Goal: Task Accomplishment & Management: Manage account settings

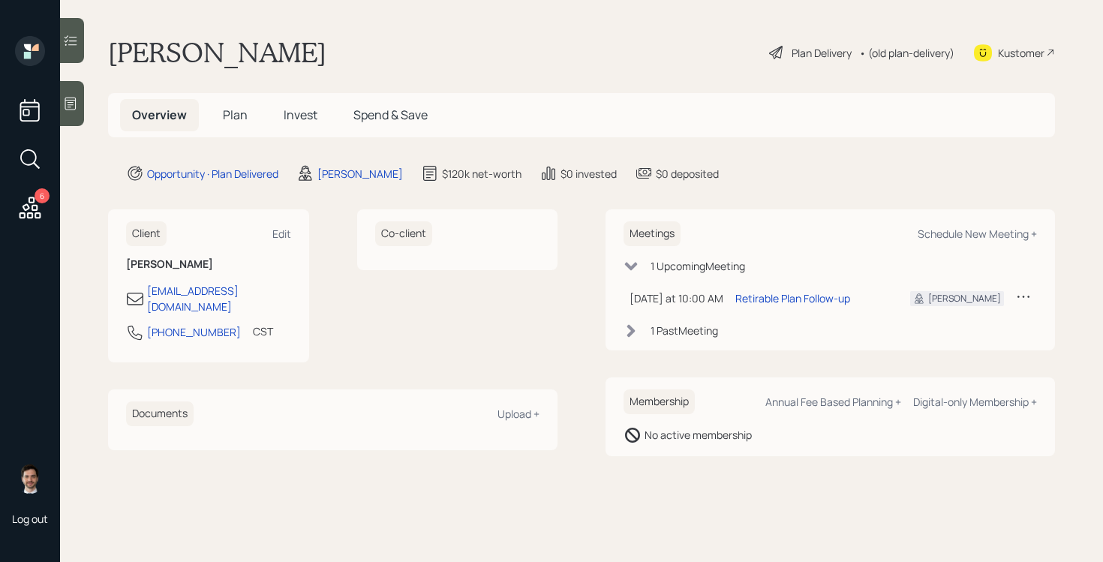
click at [468, 16] on main "Steve Alms Plan Delivery • (old plan-delivery) Kustomer Overview Plan Invest Sp…" at bounding box center [581, 281] width 1043 height 562
click at [235, 106] on h5 "Plan" at bounding box center [235, 115] width 49 height 32
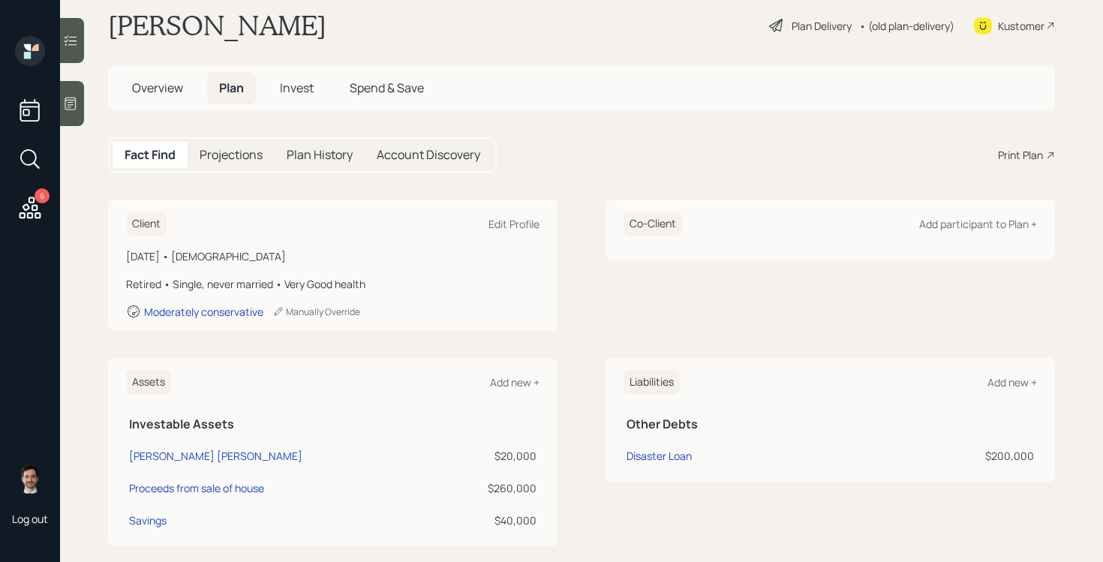
scroll to position [12, 0]
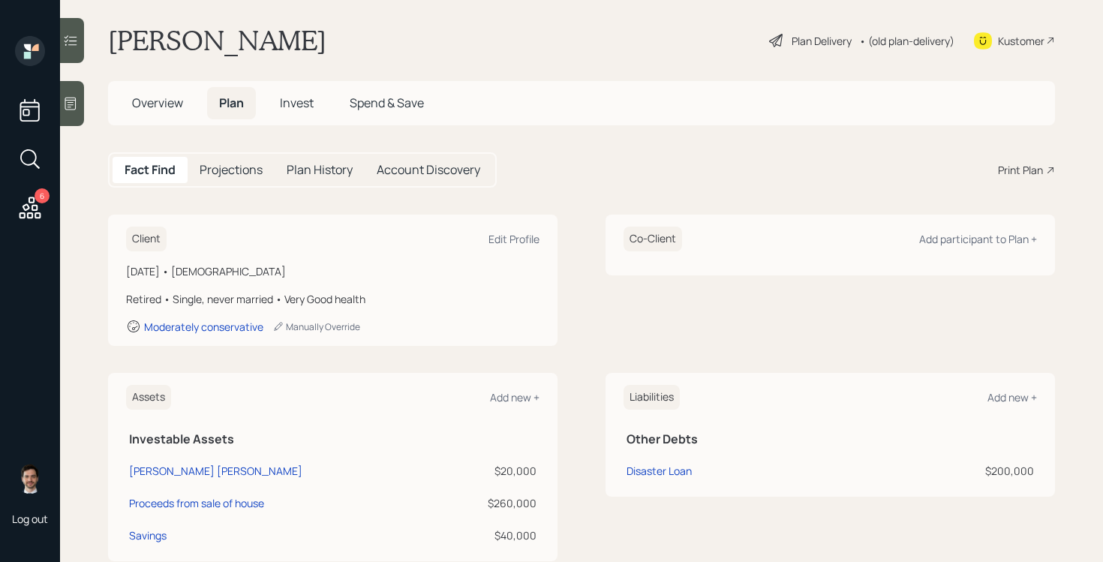
click at [824, 38] on div "Plan Delivery" at bounding box center [822, 41] width 60 height 16
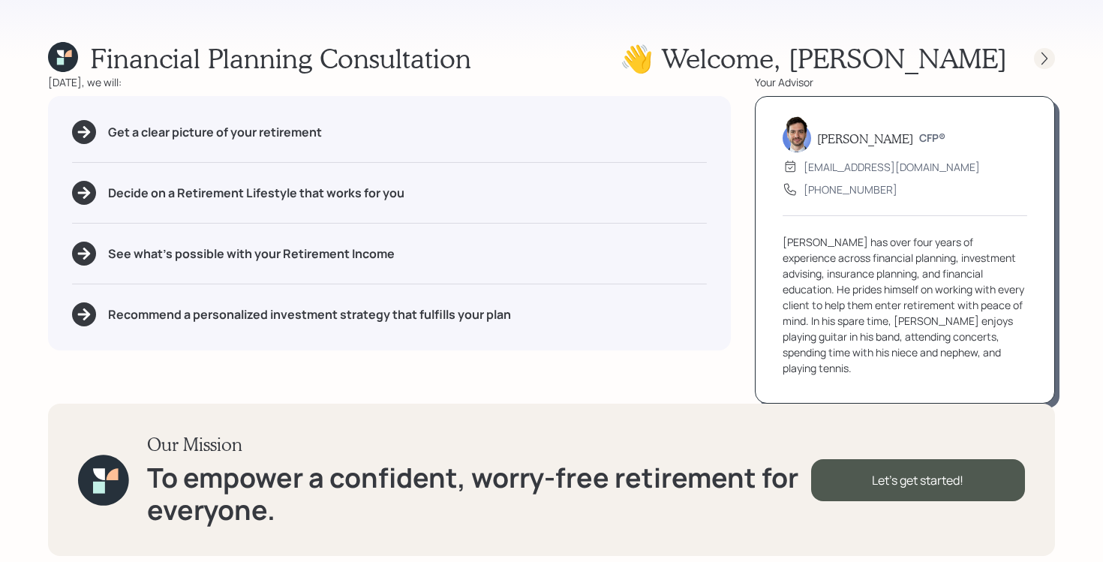
click at [1043, 59] on icon at bounding box center [1044, 58] width 15 height 15
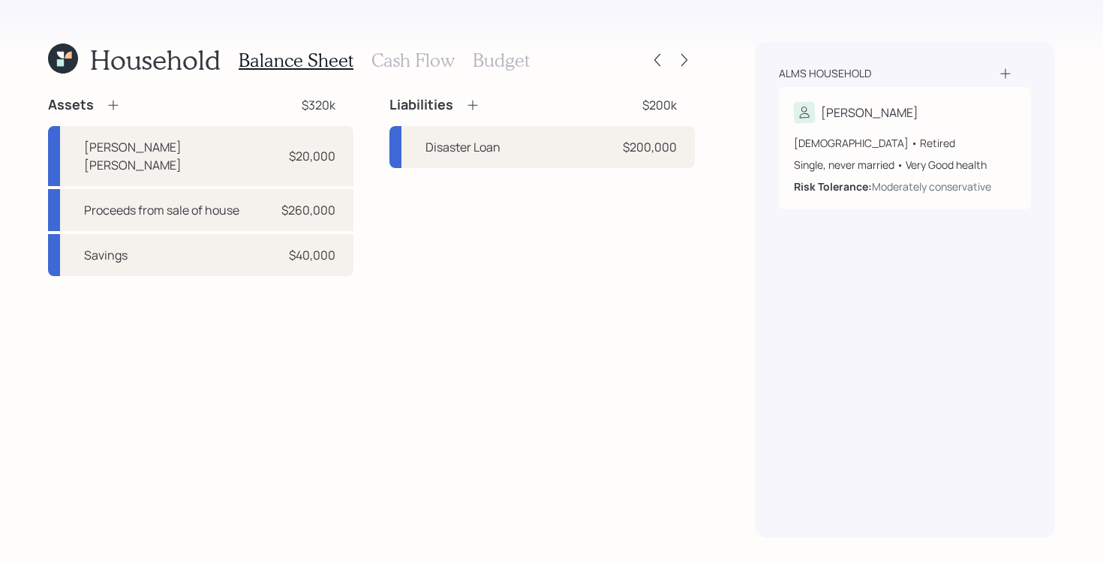
click at [669, 54] on div at bounding box center [671, 60] width 48 height 21
click at [684, 56] on icon at bounding box center [684, 60] width 15 height 15
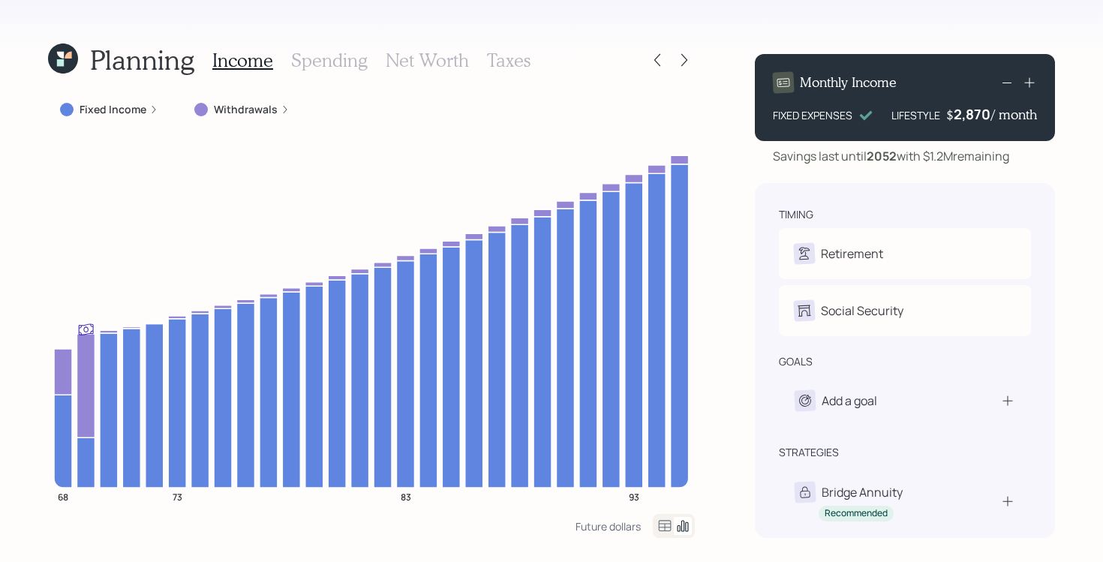
click at [684, 56] on icon at bounding box center [684, 60] width 15 height 15
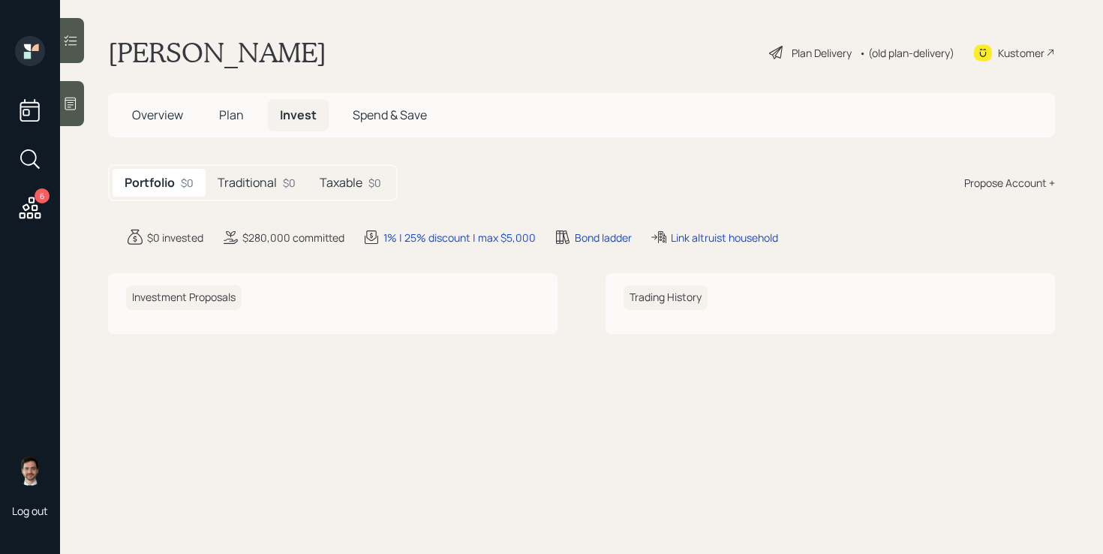
click at [219, 108] on span "Plan" at bounding box center [231, 115] width 25 height 17
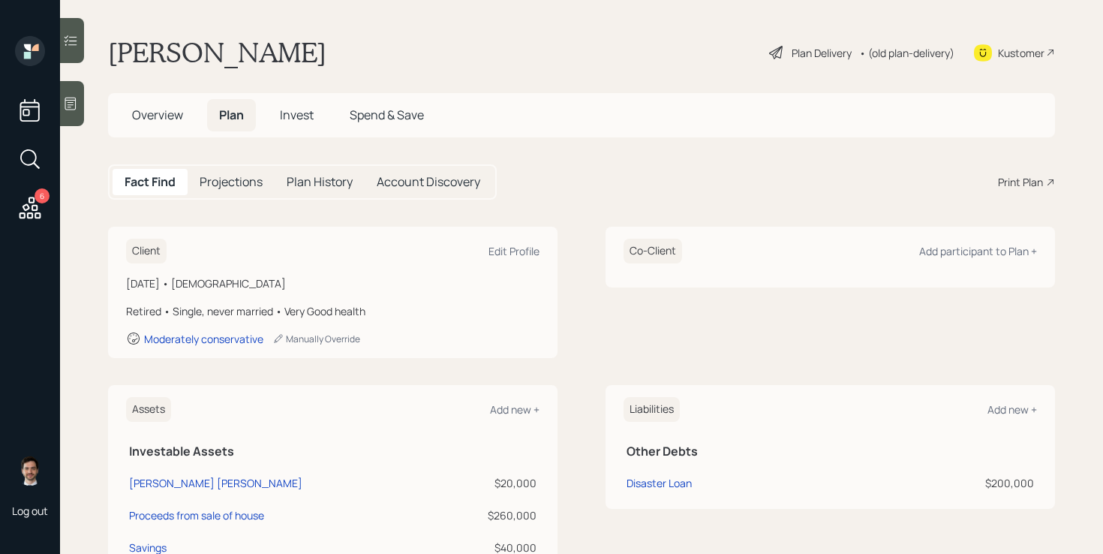
click at [802, 40] on div "Plan Delivery • (old plan-delivery)" at bounding box center [862, 52] width 188 height 33
click at [798, 50] on div "Plan Delivery" at bounding box center [822, 53] width 60 height 16
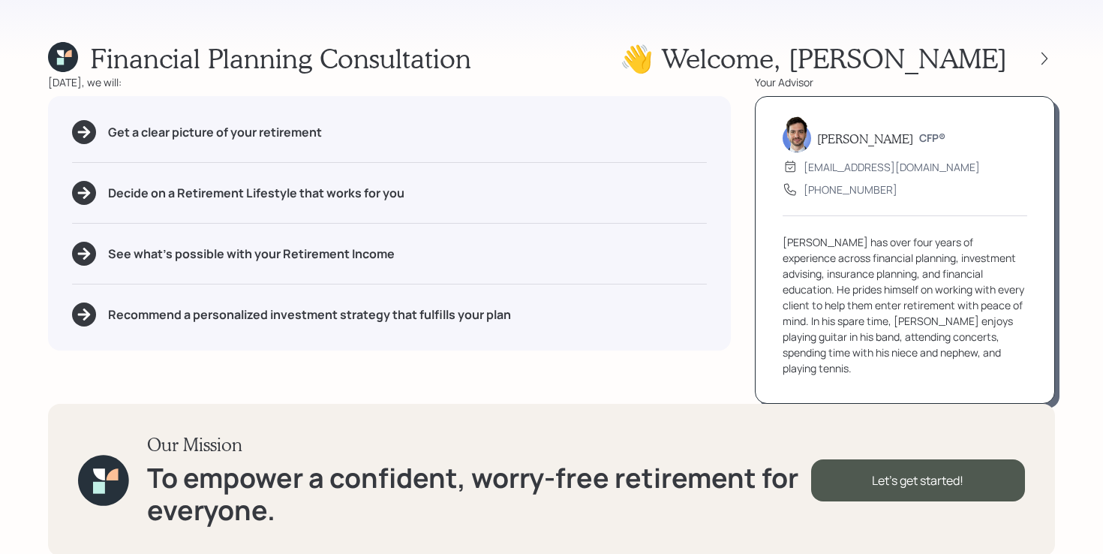
click at [1055, 49] on div "Financial Planning Consultation 👋 Welcome , [PERSON_NAME] [DATE], we will: Get …" at bounding box center [551, 277] width 1103 height 554
click at [1046, 63] on icon at bounding box center [1044, 58] width 15 height 15
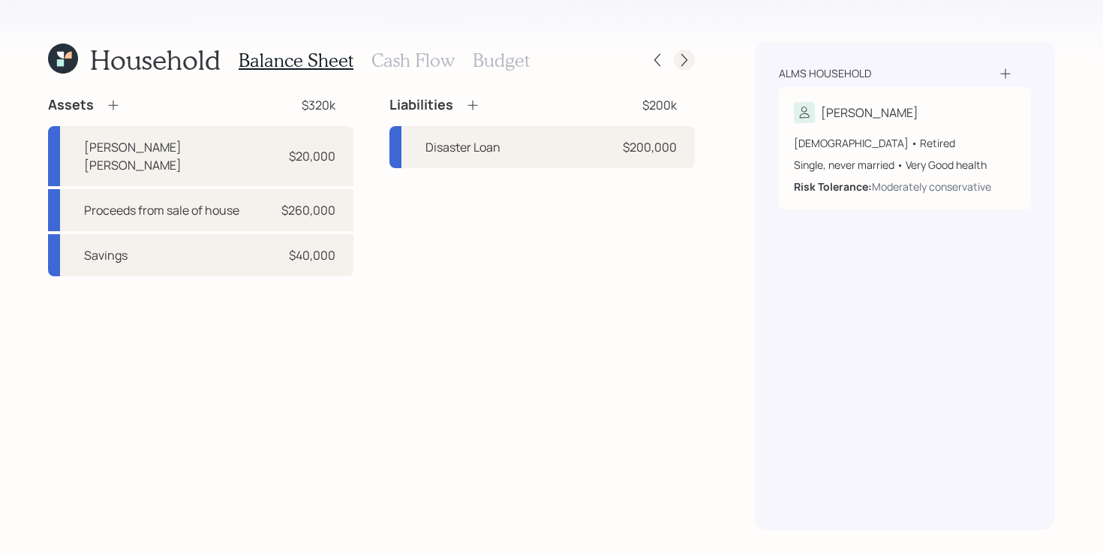
click at [688, 60] on icon at bounding box center [684, 60] width 15 height 15
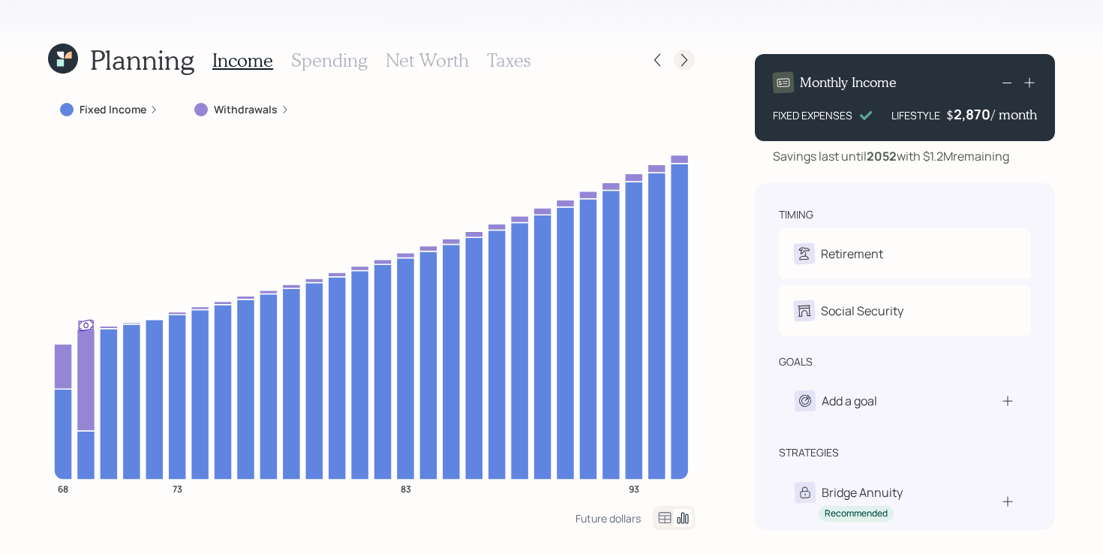
click at [687, 61] on icon at bounding box center [684, 60] width 15 height 15
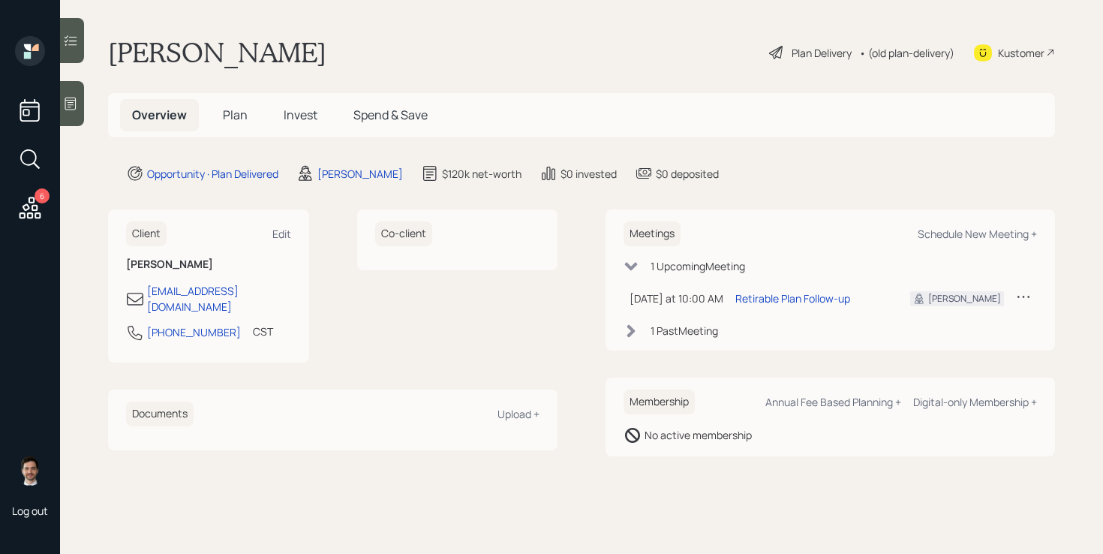
click at [802, 53] on div "Plan Delivery" at bounding box center [822, 53] width 60 height 16
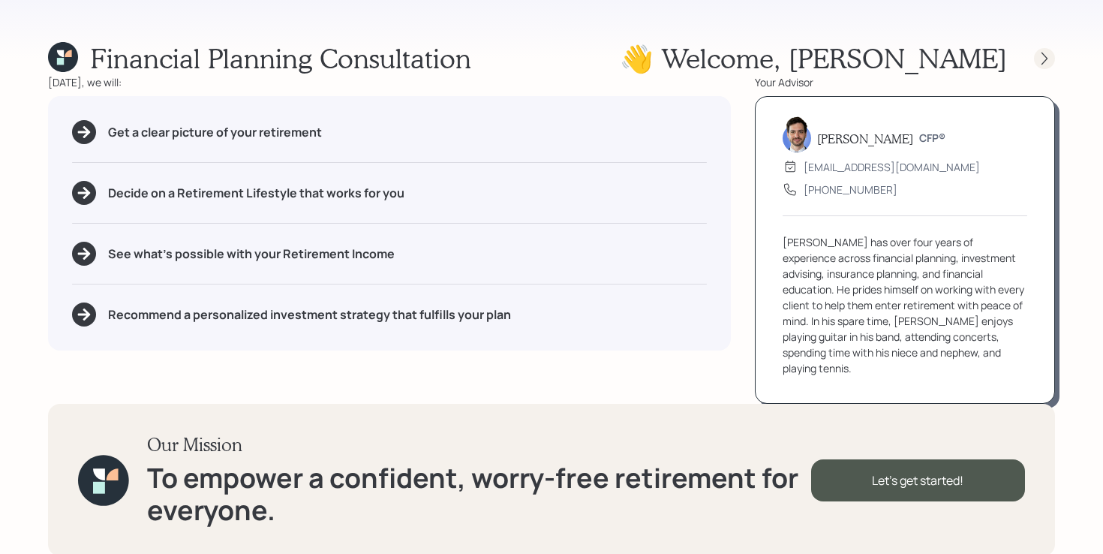
click at [1047, 65] on div at bounding box center [1044, 58] width 21 height 21
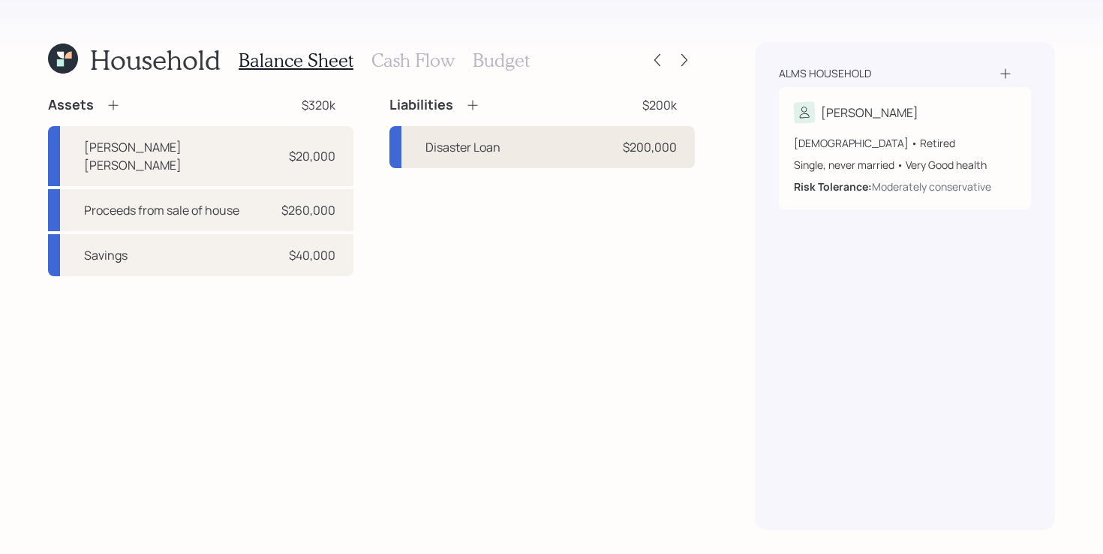
click at [577, 135] on div "Disaster Loan $200,000" at bounding box center [543, 147] width 306 height 42
select select "other"
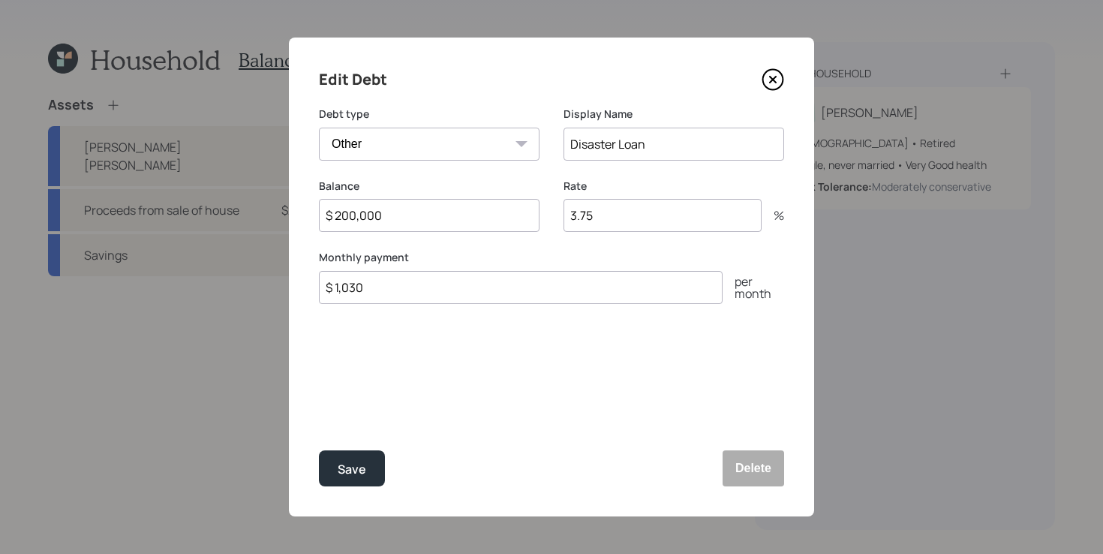
click at [775, 72] on icon at bounding box center [773, 79] width 23 height 23
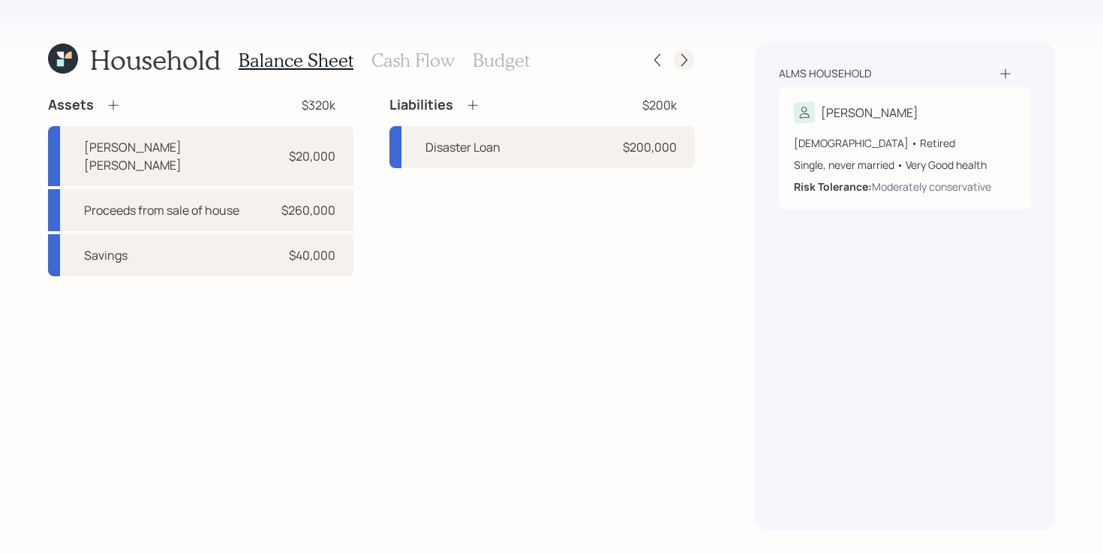
click at [687, 62] on icon at bounding box center [684, 60] width 15 height 15
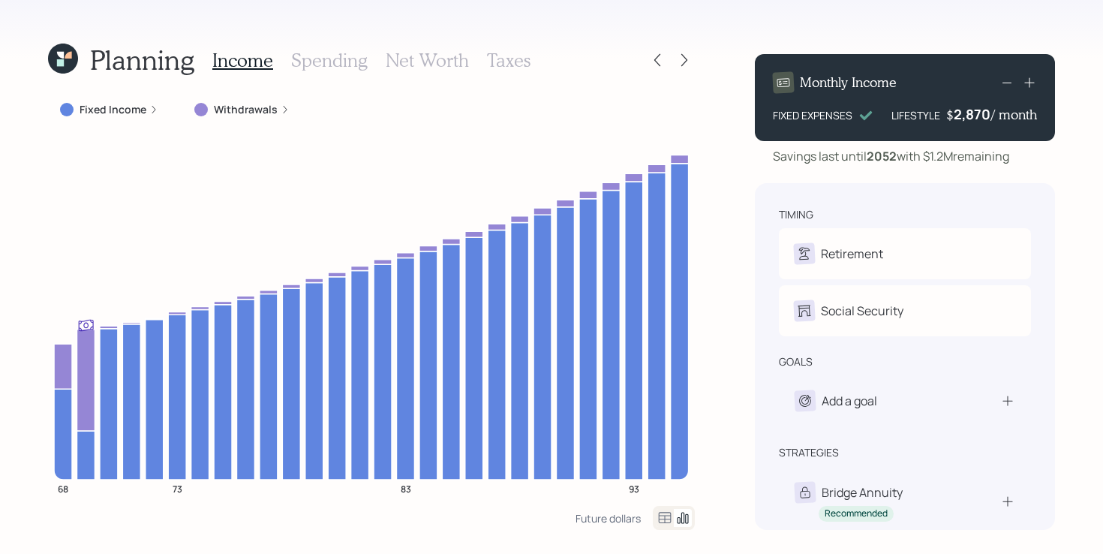
click at [134, 101] on div "Fixed Income" at bounding box center [109, 109] width 122 height 27
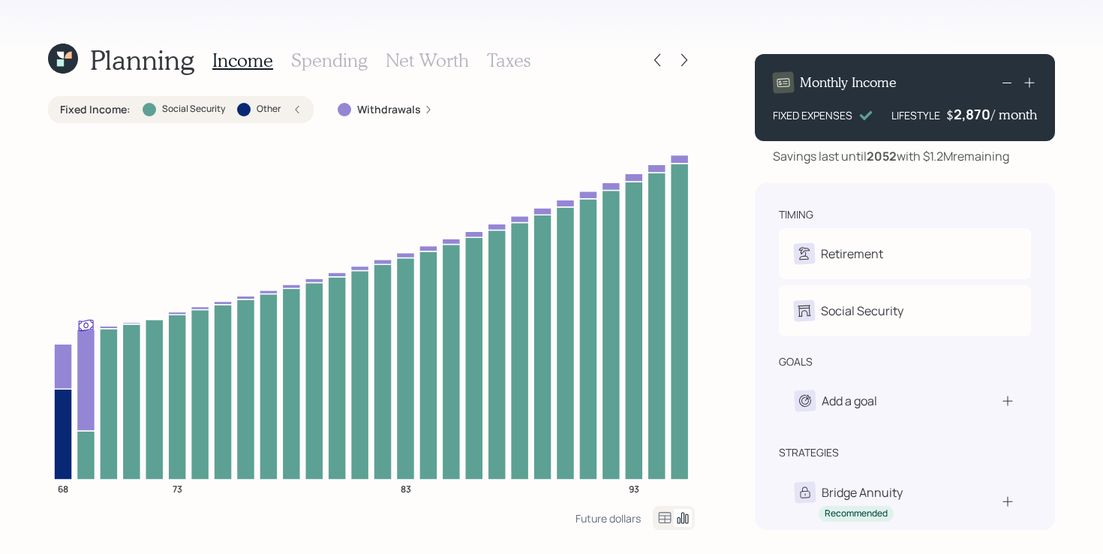
click at [79, 108] on label "Fixed Income :" at bounding box center [95, 109] width 71 height 15
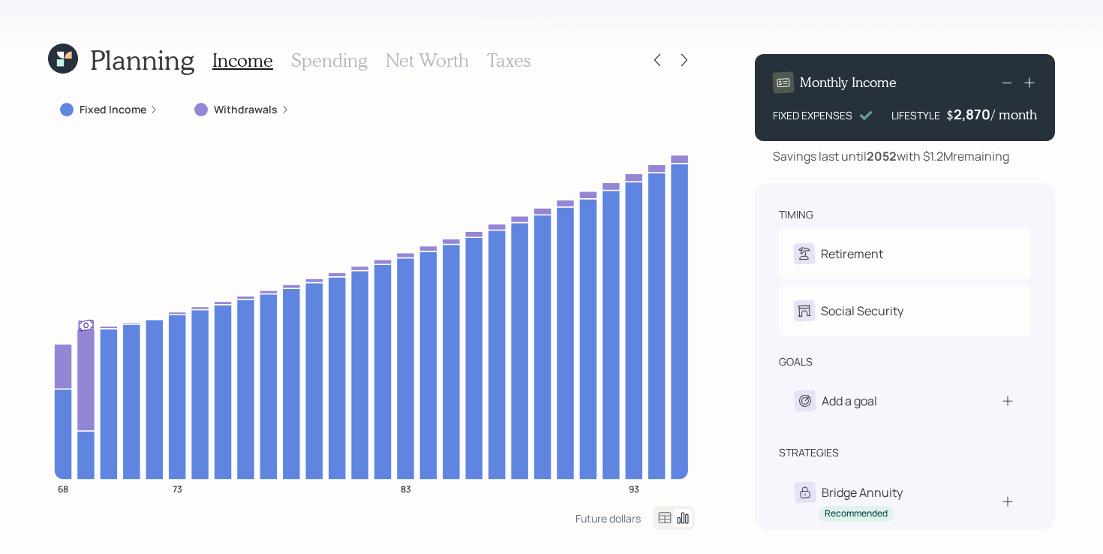
click at [26, 265] on div "Planning Income Spending Net Worth Taxes Fixed Income Withdrawals 68 73 83 93 F…" at bounding box center [551, 277] width 1103 height 554
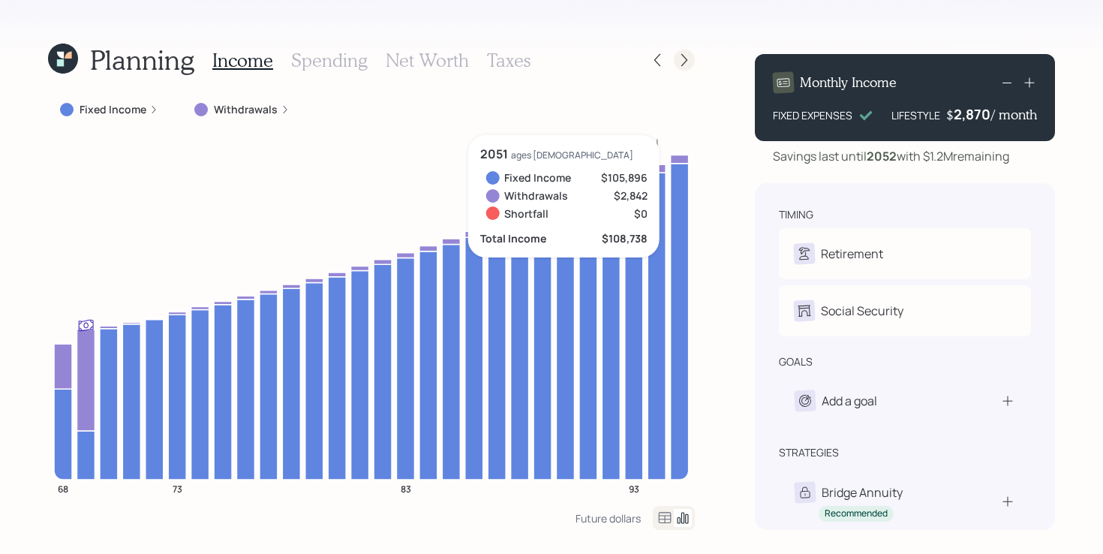
click at [692, 63] on div at bounding box center [684, 60] width 21 height 21
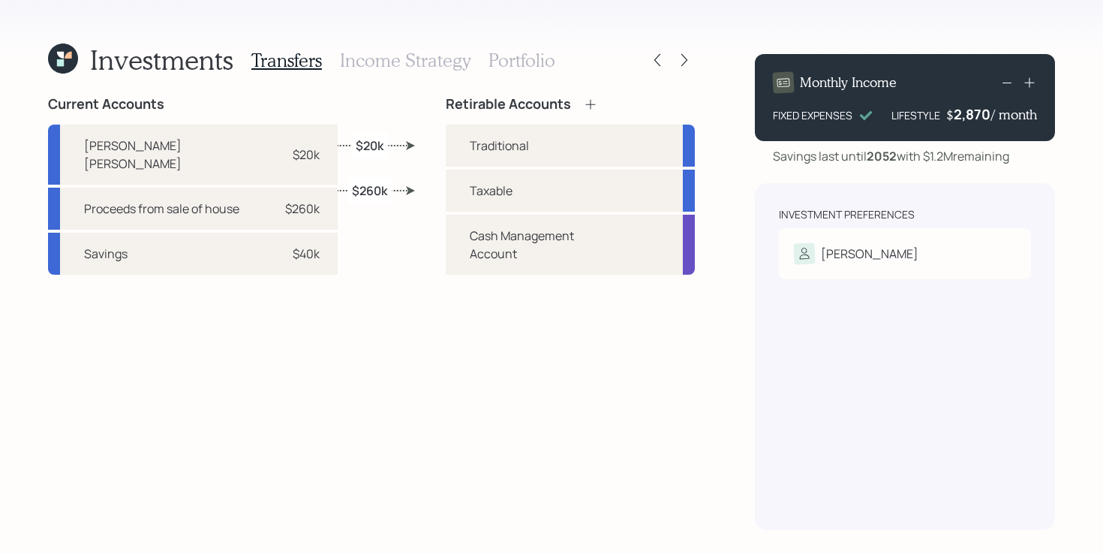
click at [692, 63] on div at bounding box center [684, 60] width 21 height 21
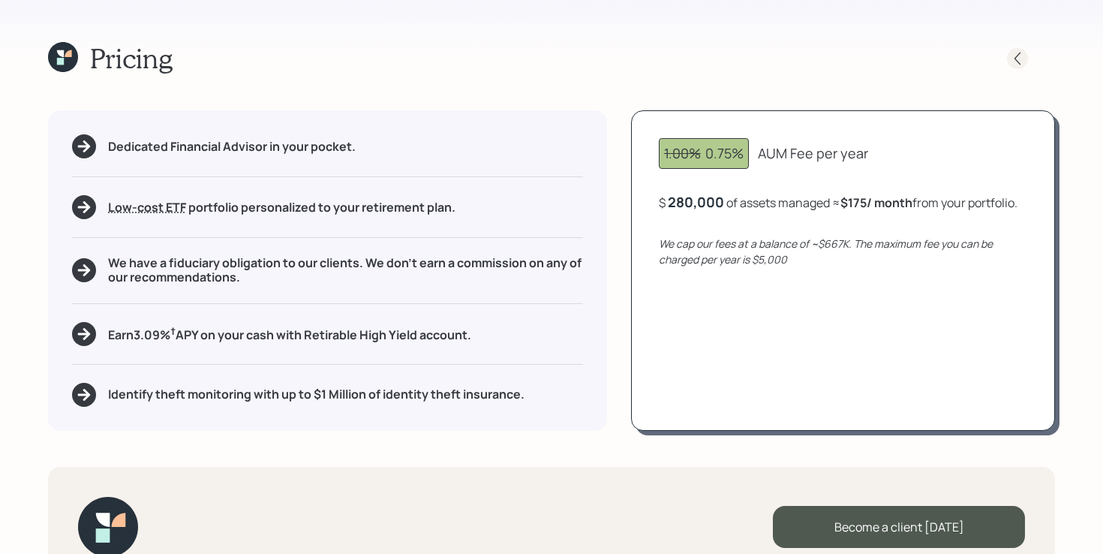
click at [1016, 51] on icon at bounding box center [1017, 58] width 15 height 15
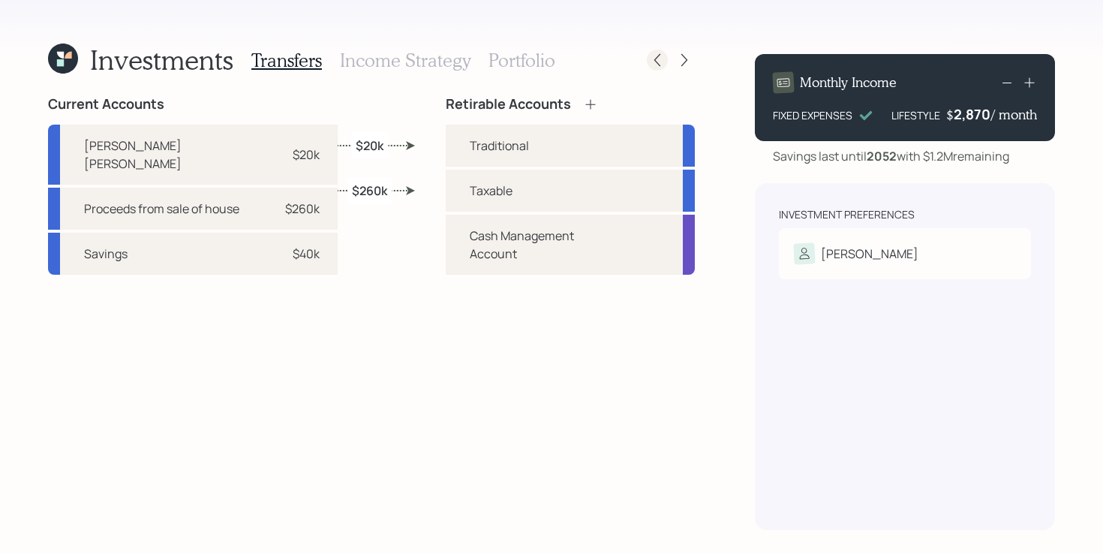
click at [655, 56] on icon at bounding box center [657, 60] width 15 height 15
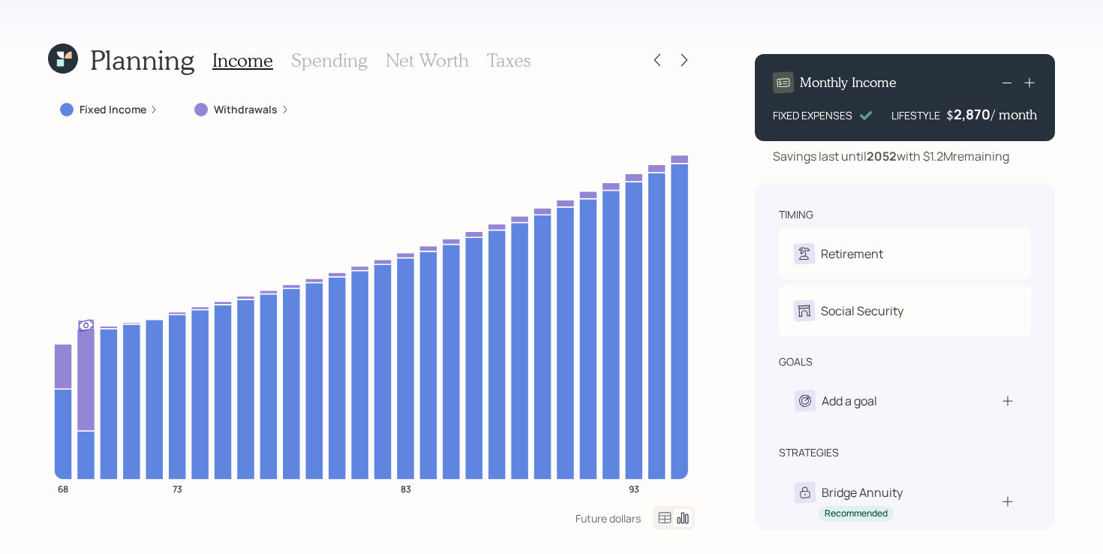
click at [121, 114] on label "Fixed Income" at bounding box center [113, 109] width 67 height 15
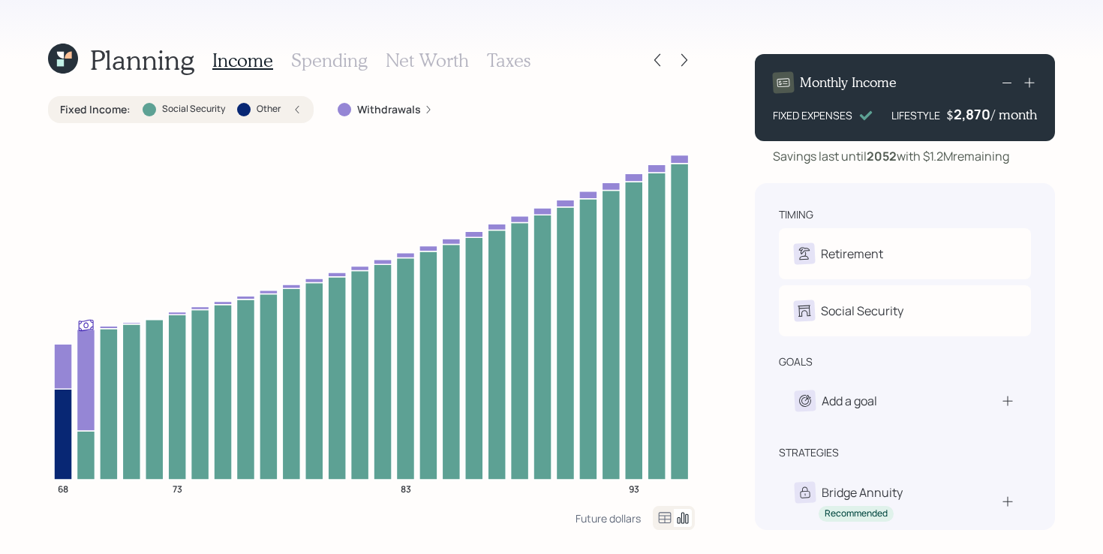
click at [121, 114] on label "Fixed Income :" at bounding box center [95, 109] width 71 height 15
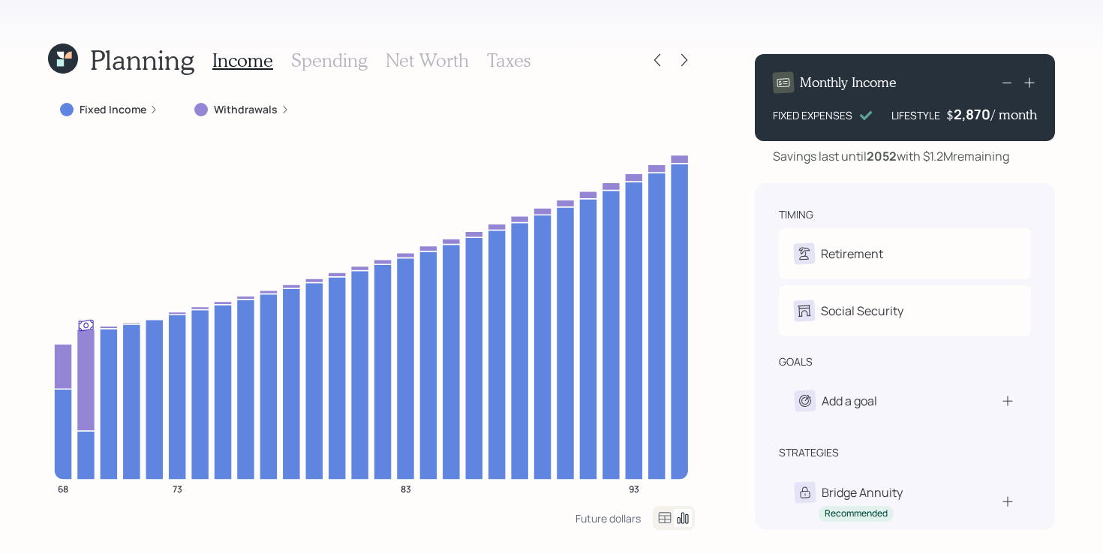
click at [301, 63] on h3 "Spending" at bounding box center [329, 61] width 77 height 22
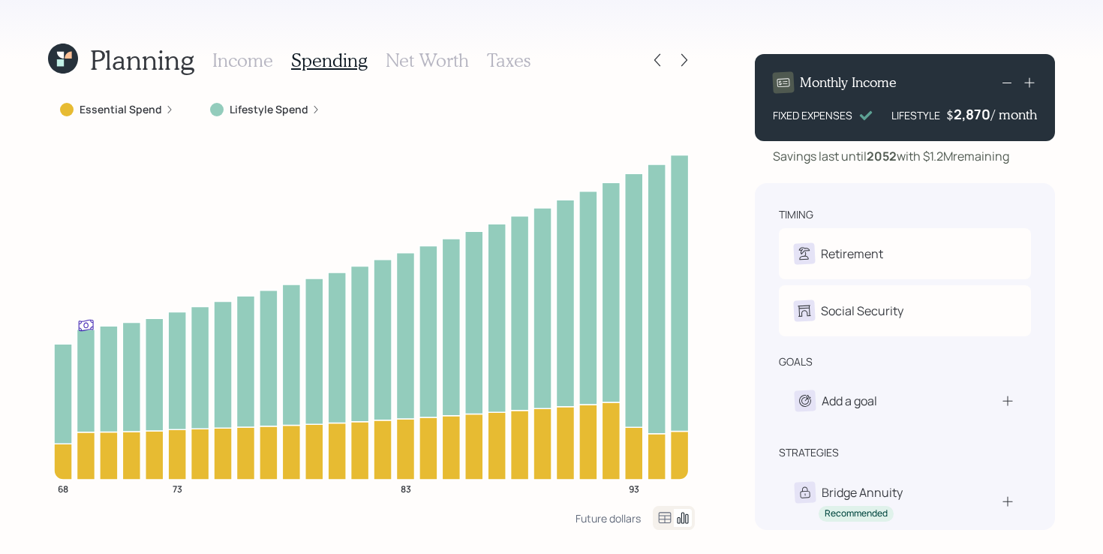
click at [255, 54] on h3 "Income" at bounding box center [242, 61] width 61 height 22
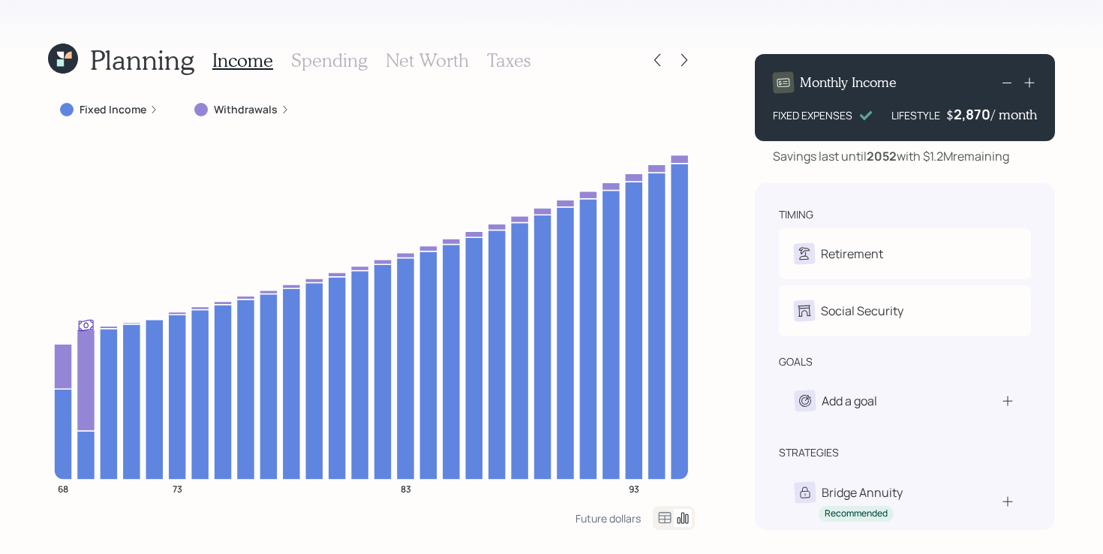
click at [653, 50] on div at bounding box center [657, 60] width 21 height 21
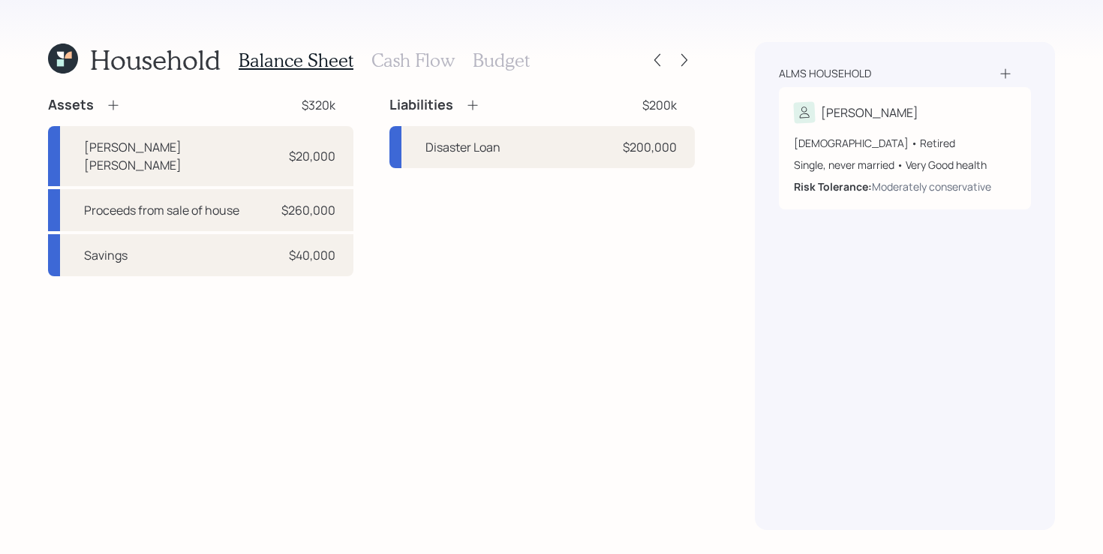
click at [435, 70] on h3 "Cash Flow" at bounding box center [413, 61] width 83 height 22
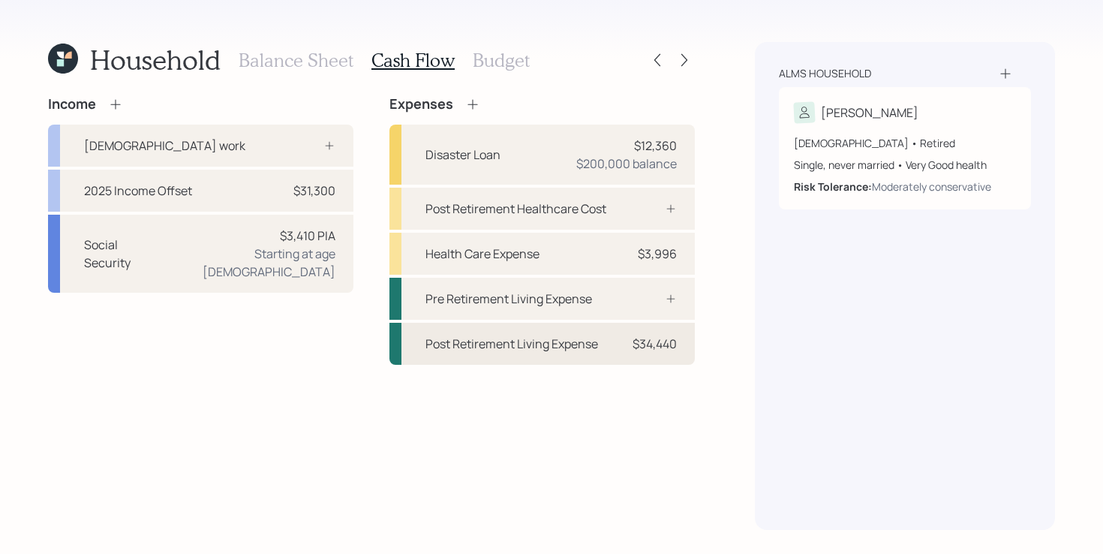
click at [649, 345] on div "$34,440" at bounding box center [655, 344] width 44 height 18
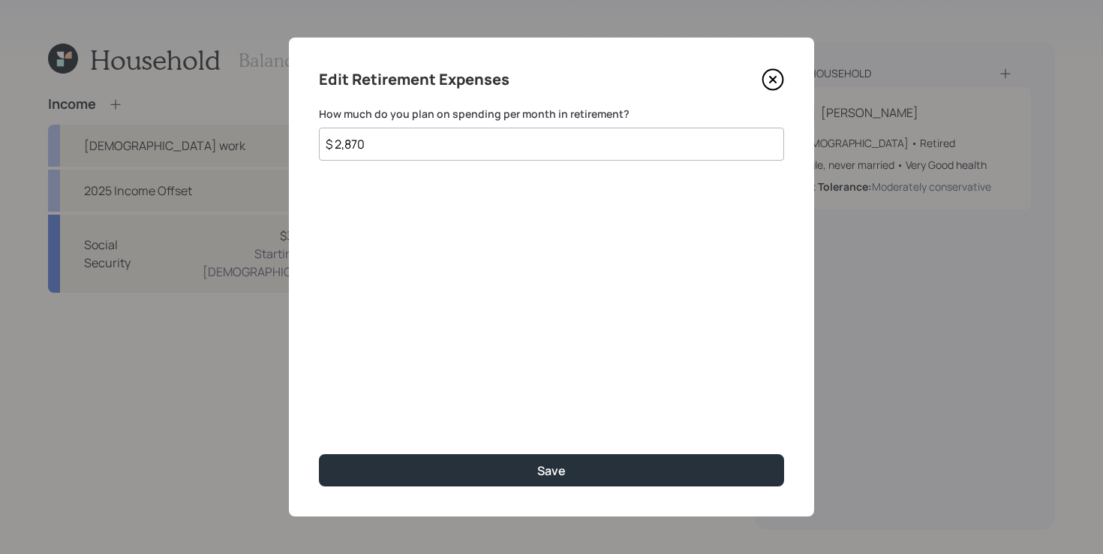
click at [760, 80] on div "Edit Retirement Expenses" at bounding box center [551, 80] width 465 height 24
click at [766, 80] on icon at bounding box center [773, 79] width 23 height 23
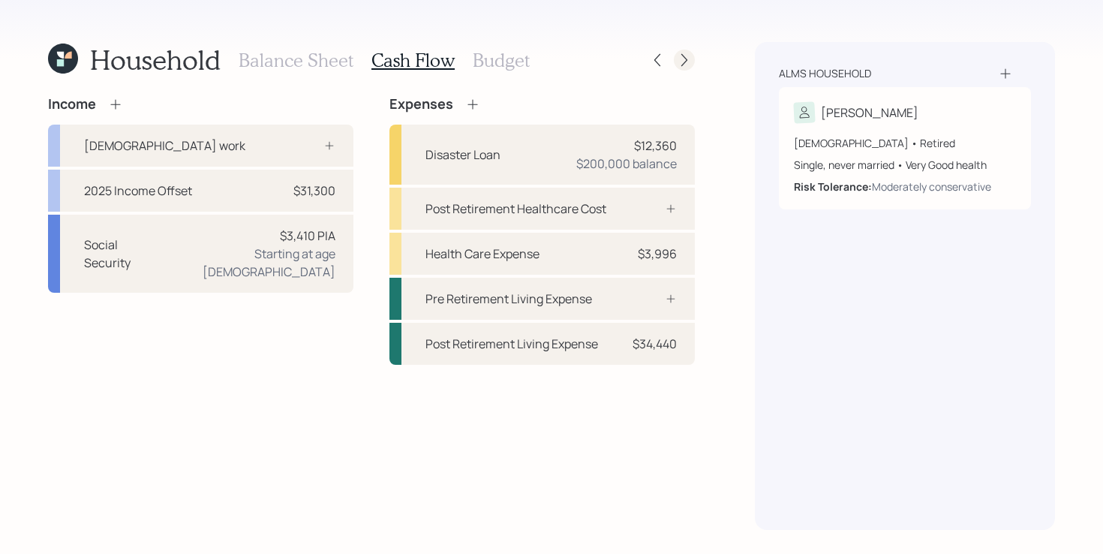
click at [687, 54] on icon at bounding box center [684, 60] width 15 height 15
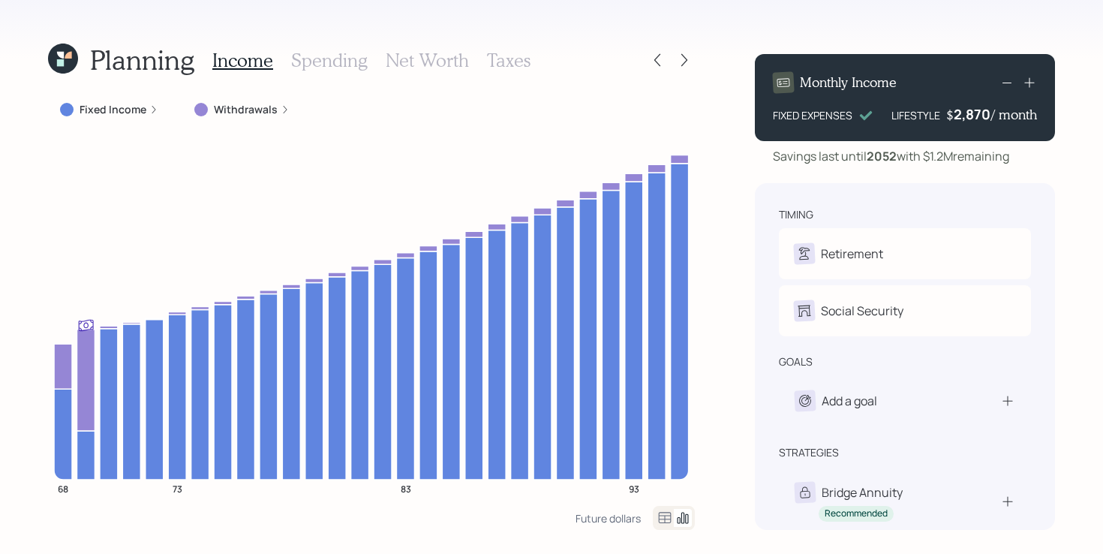
click at [687, 54] on icon at bounding box center [684, 60] width 15 height 15
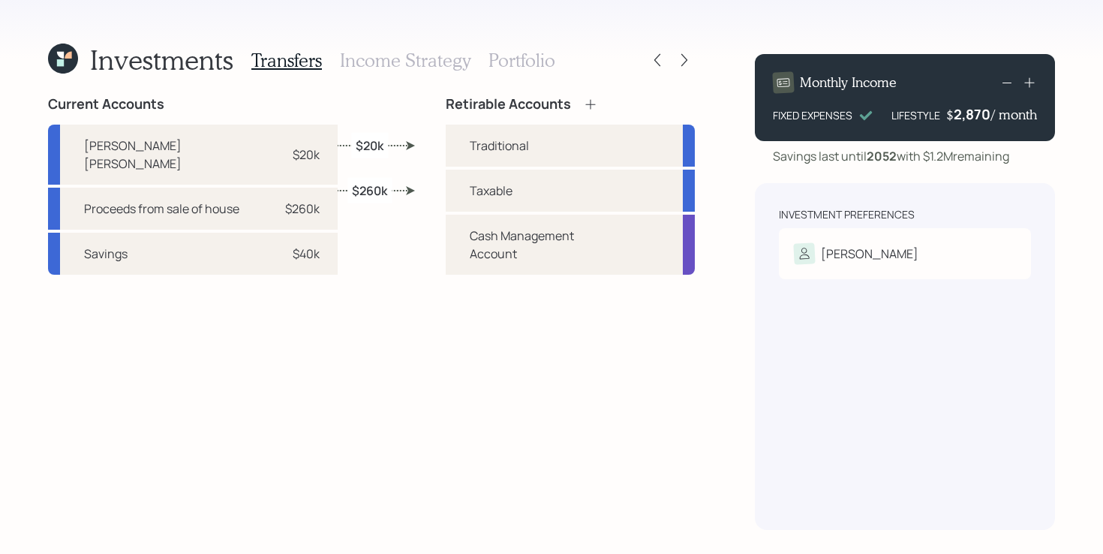
click at [687, 54] on icon at bounding box center [684, 60] width 15 height 15
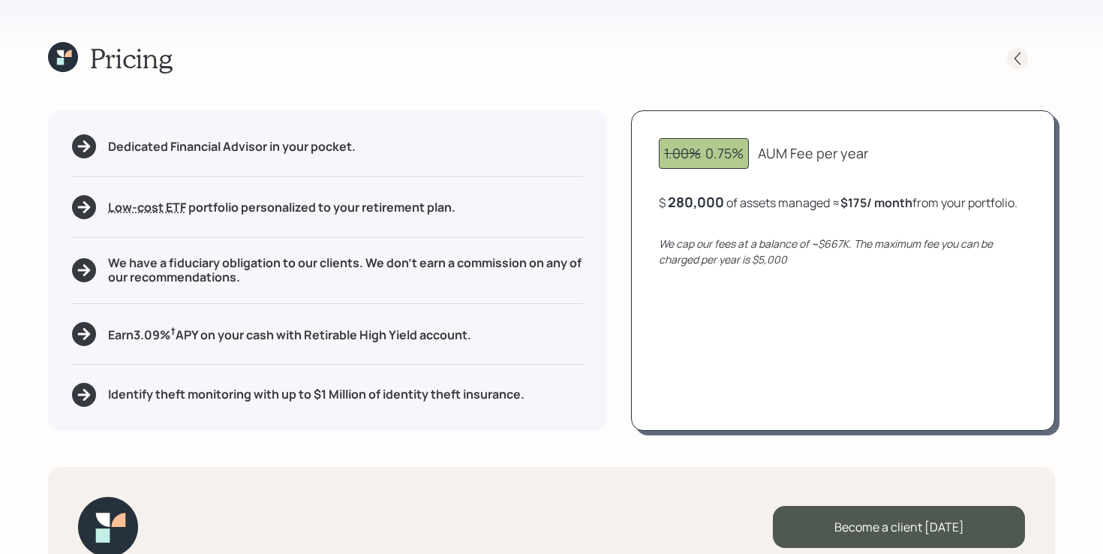
click at [1022, 50] on div at bounding box center [1017, 58] width 21 height 21
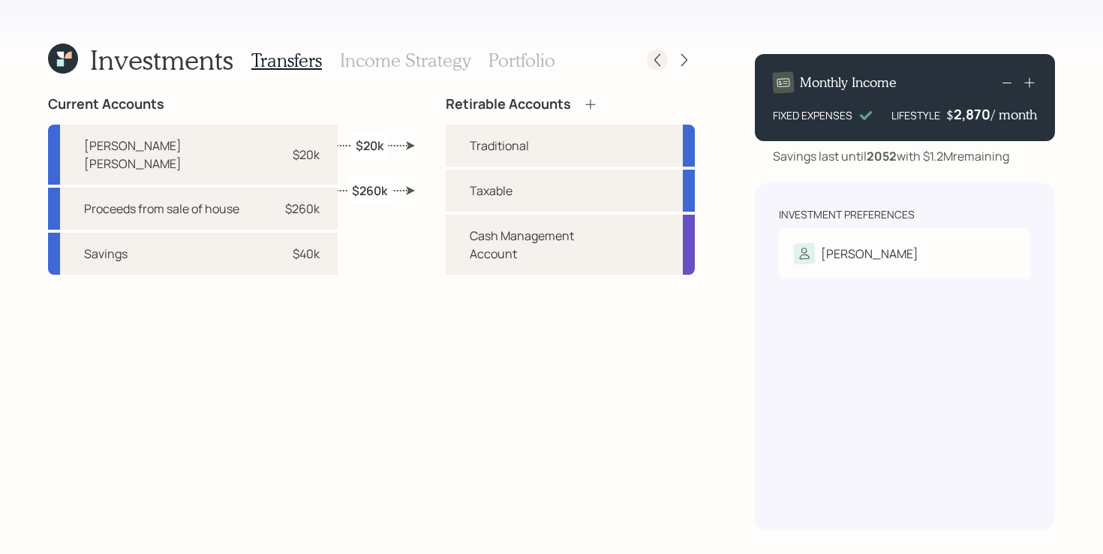
click at [658, 66] on icon at bounding box center [657, 60] width 15 height 15
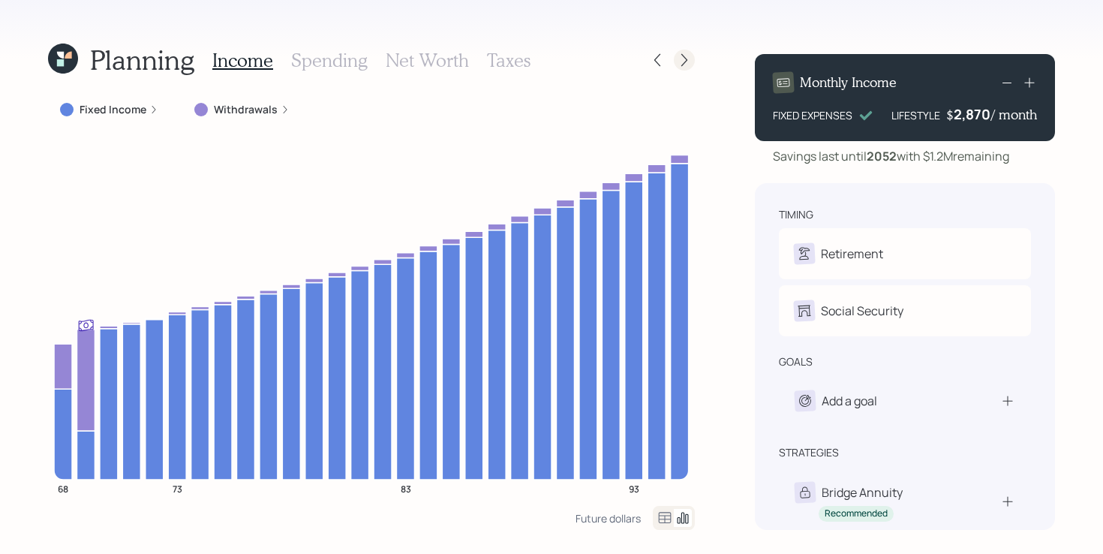
click at [690, 56] on icon at bounding box center [684, 60] width 15 height 15
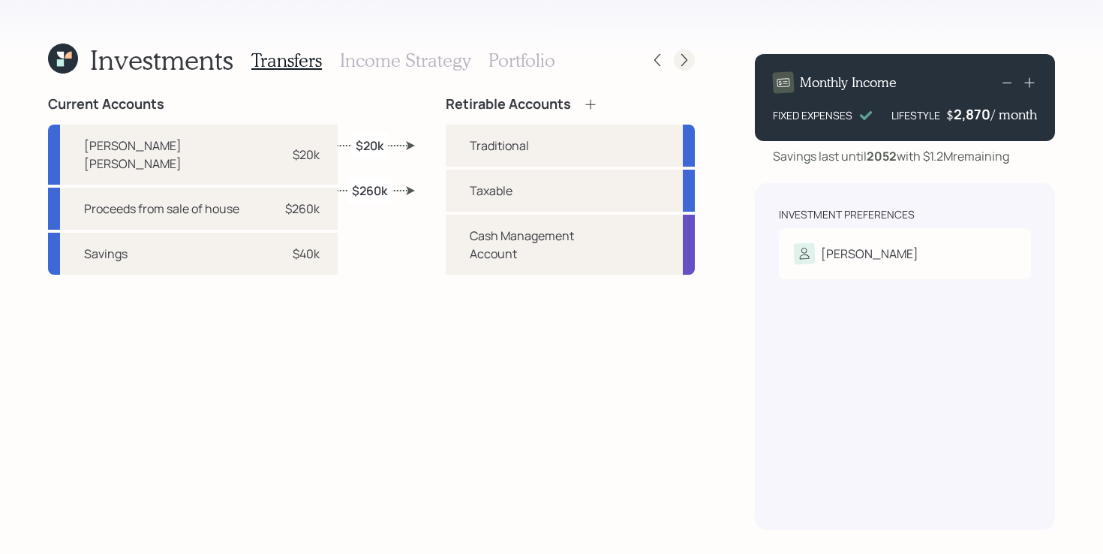
click at [685, 62] on icon at bounding box center [684, 60] width 15 height 15
